Goal: Check status: Check status

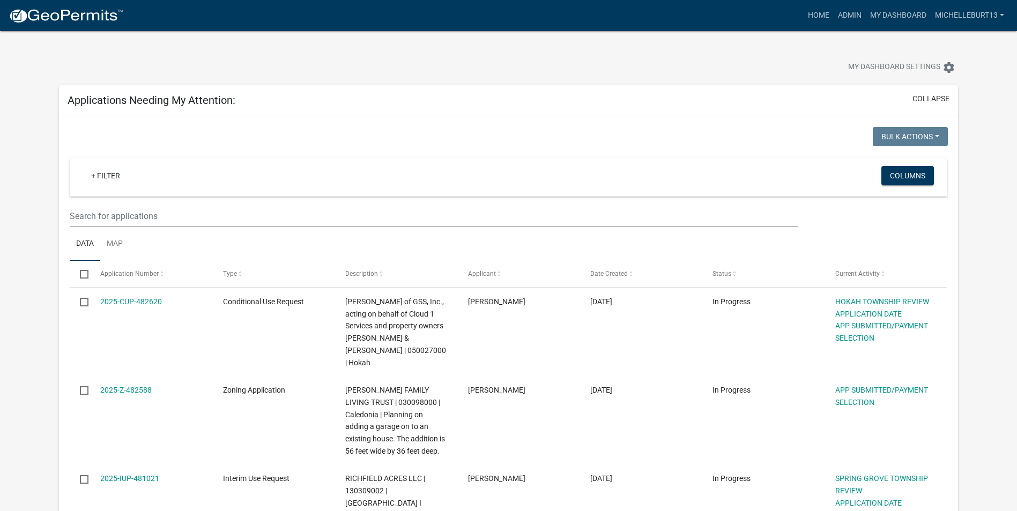
select select "3: 100"
click at [847, 12] on link "Admin" at bounding box center [850, 15] width 32 height 20
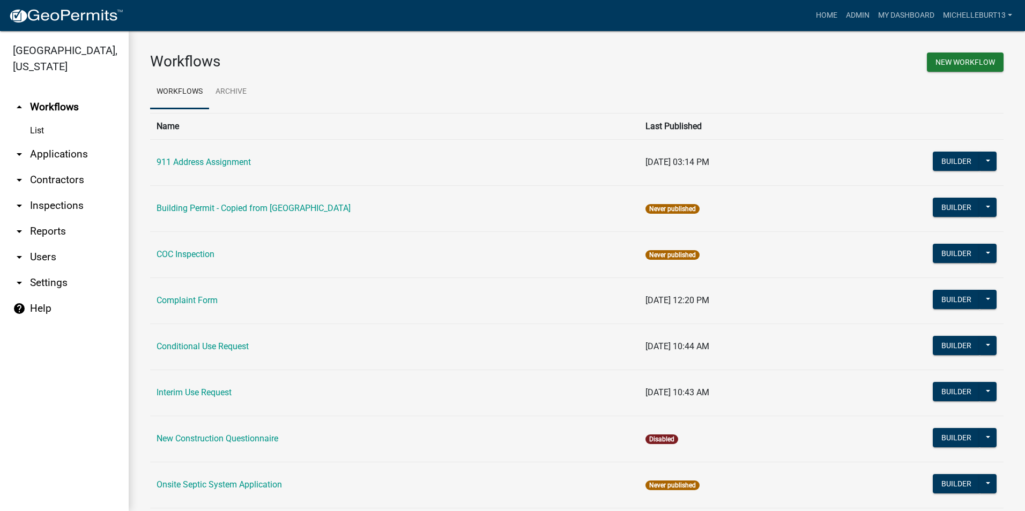
click at [57, 151] on link "arrow_drop_down Applications" at bounding box center [64, 155] width 129 height 26
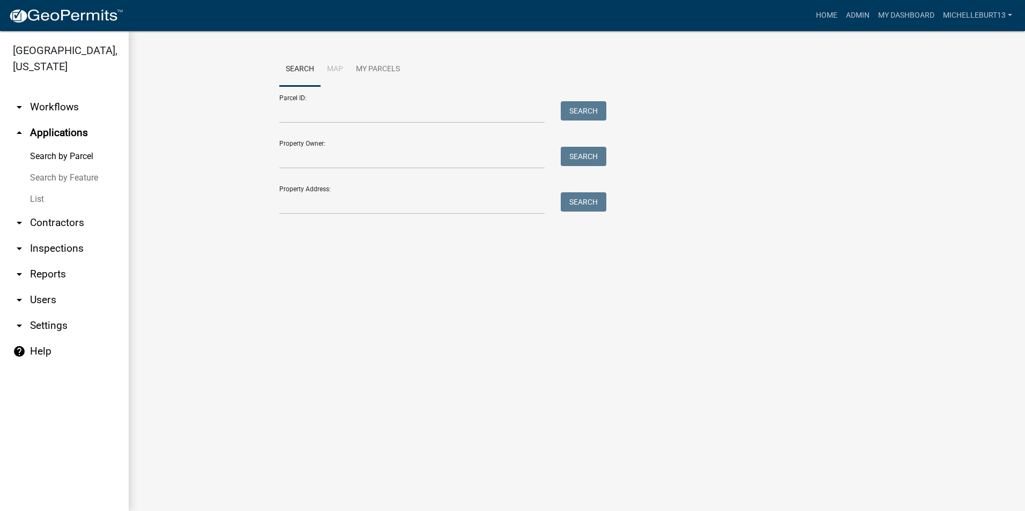
click at [38, 199] on link "List" at bounding box center [64, 199] width 129 height 21
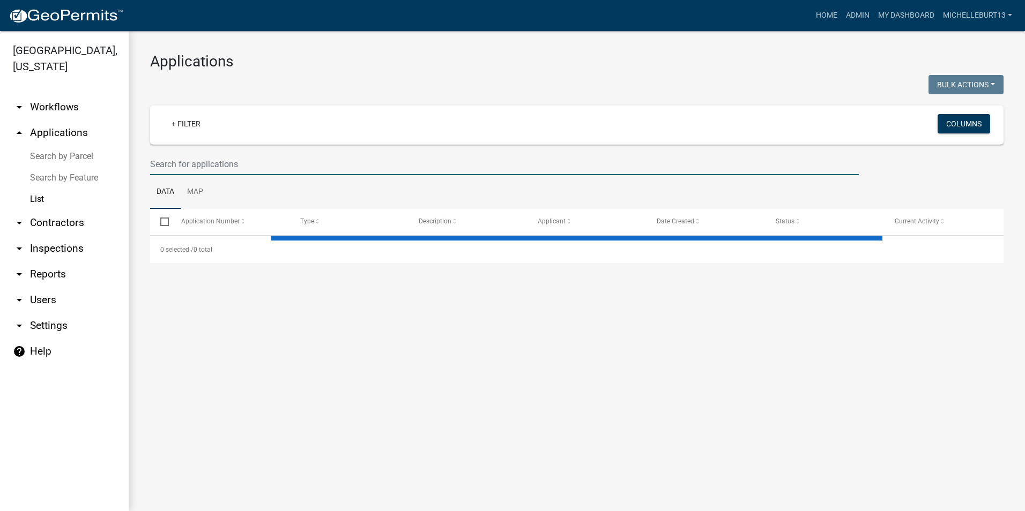
click at [235, 168] on input "text" at bounding box center [504, 164] width 709 height 22
select select "3: 100"
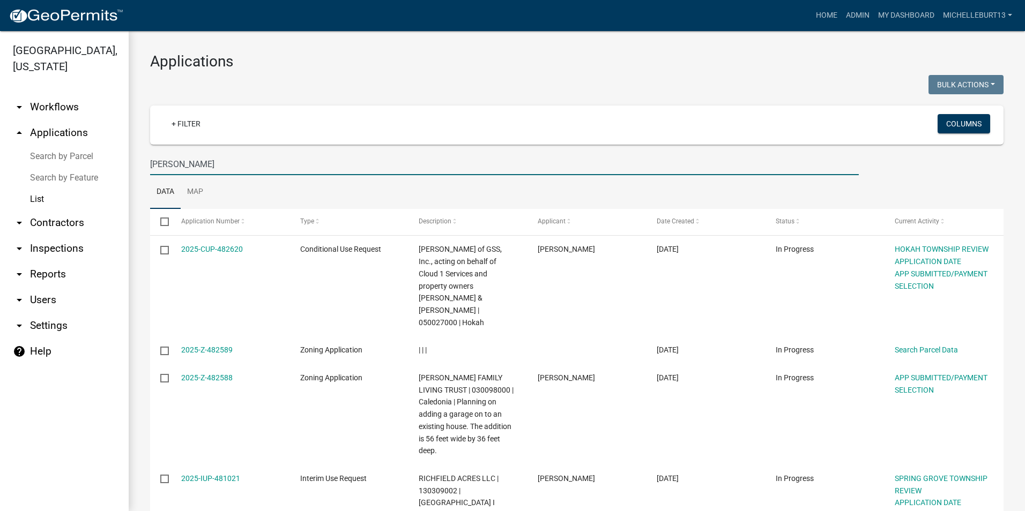
type input "[PERSON_NAME]"
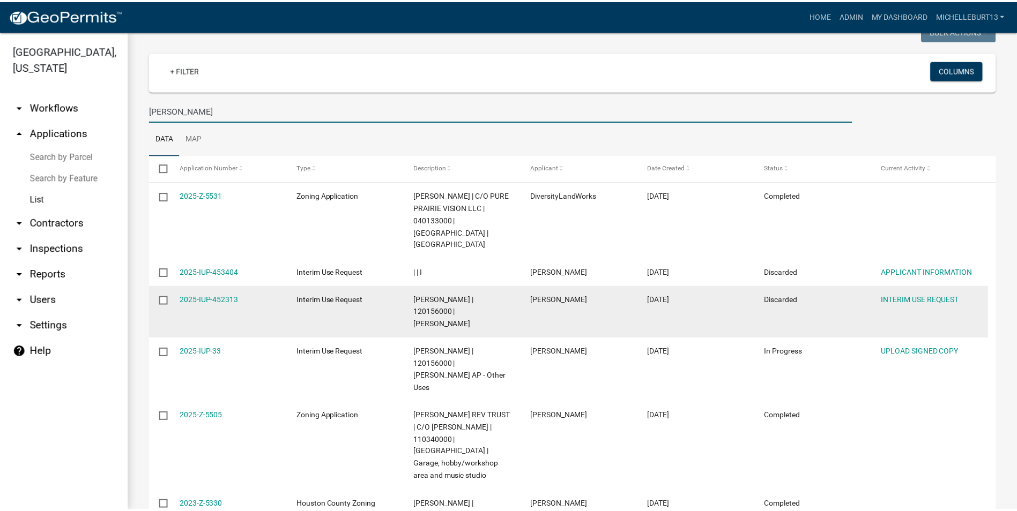
scroll to position [107, 0]
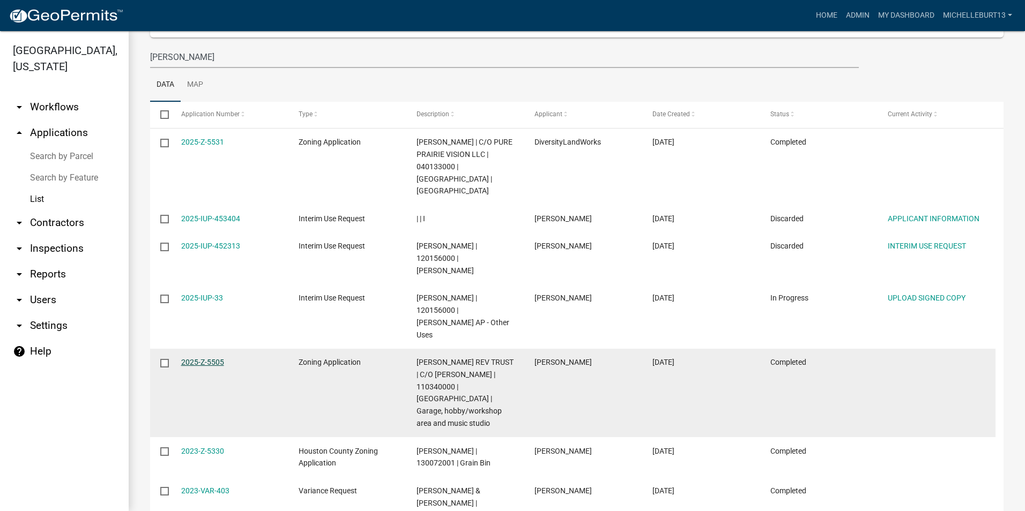
click at [212, 358] on link "2025-Z-5505" at bounding box center [202, 362] width 43 height 9
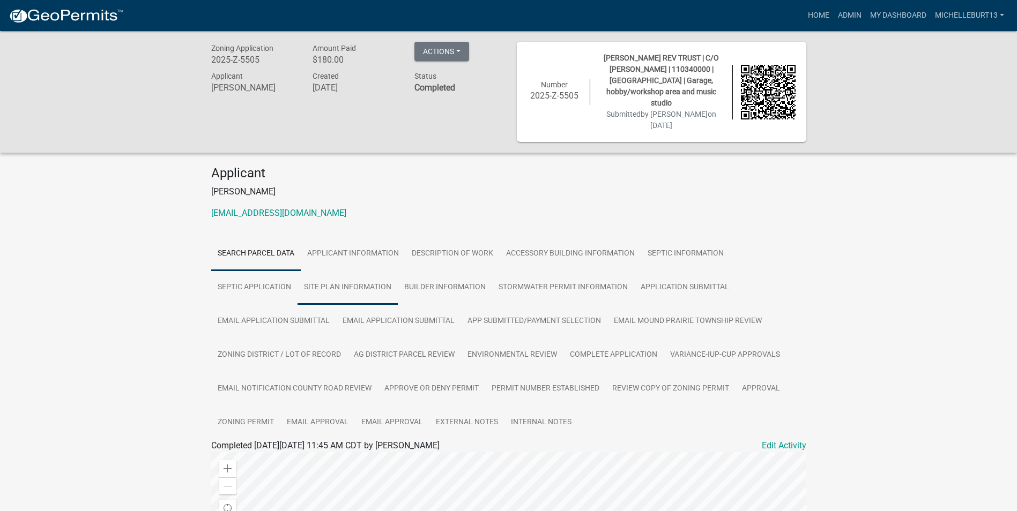
click at [360, 286] on link "SITE PLAN INFORMATION" at bounding box center [348, 288] width 100 height 34
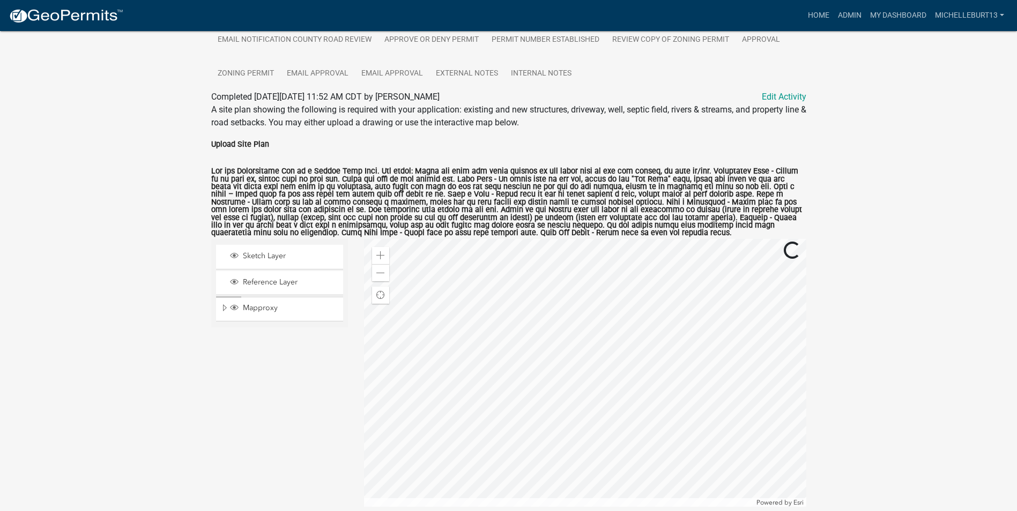
scroll to position [406, 0]
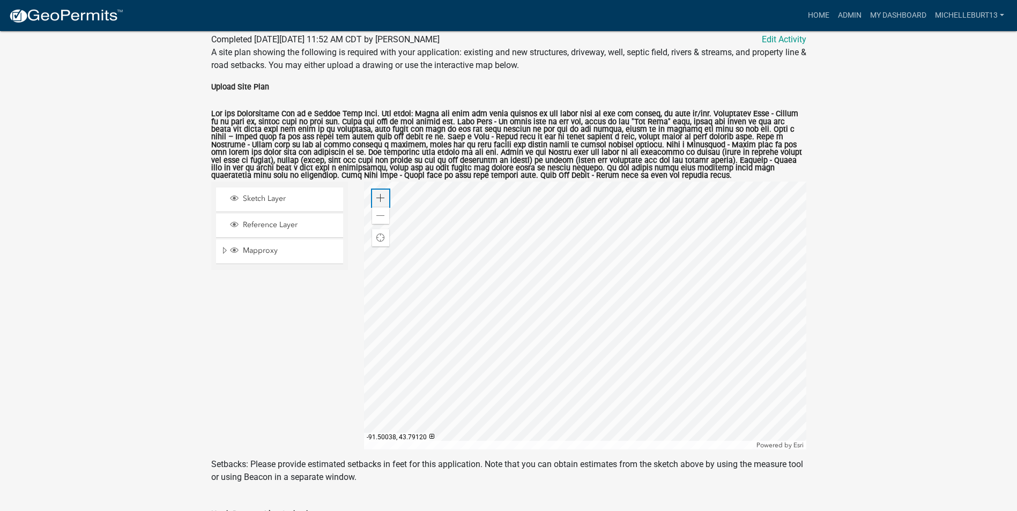
click at [381, 197] on span at bounding box center [380, 198] width 9 height 9
